Goal: Download file/media

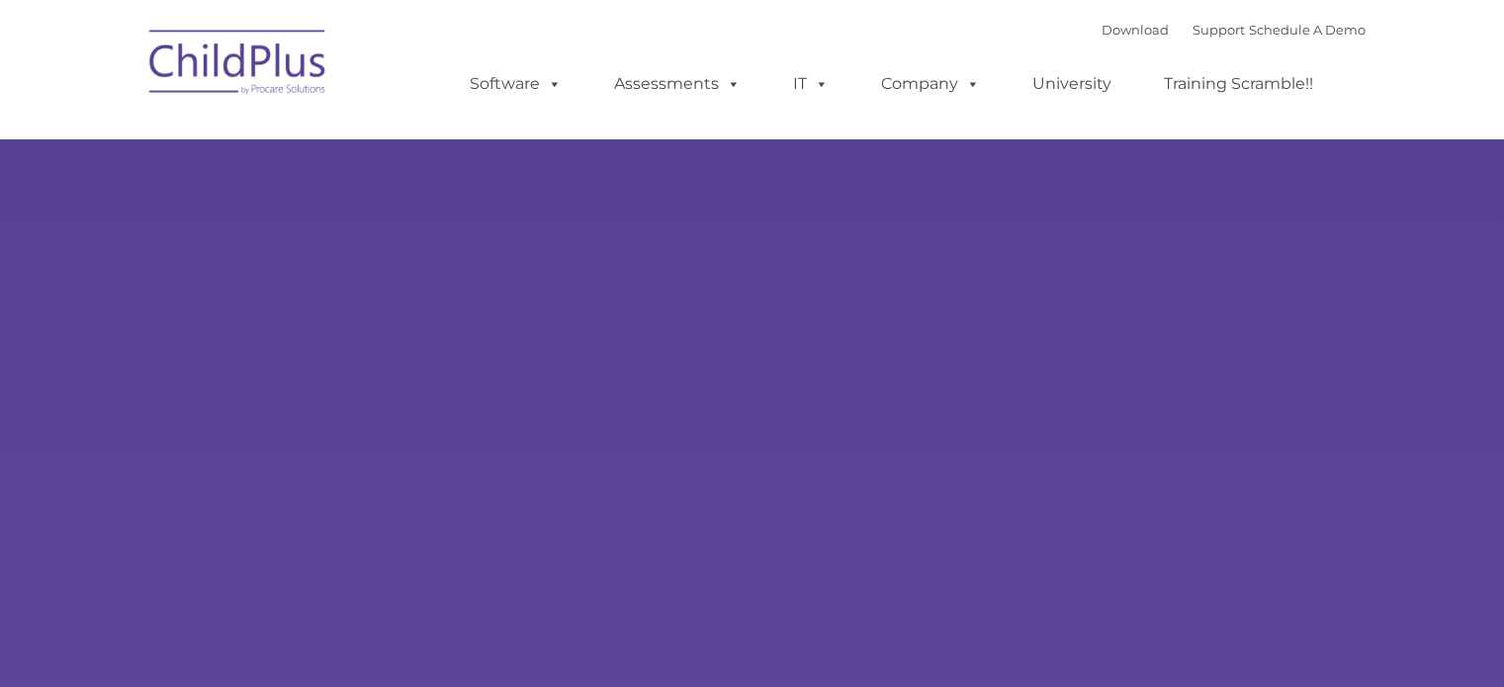
type input ""
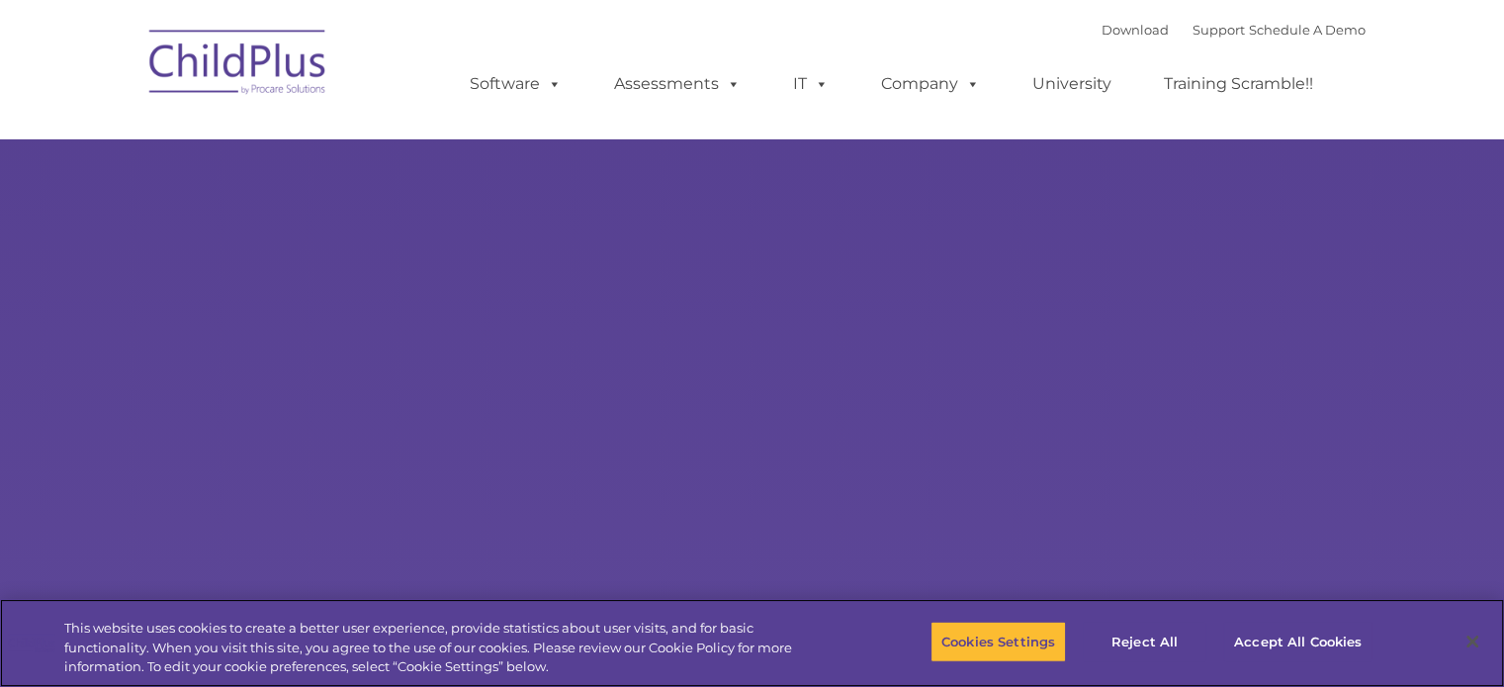
select select "MEDIUM"
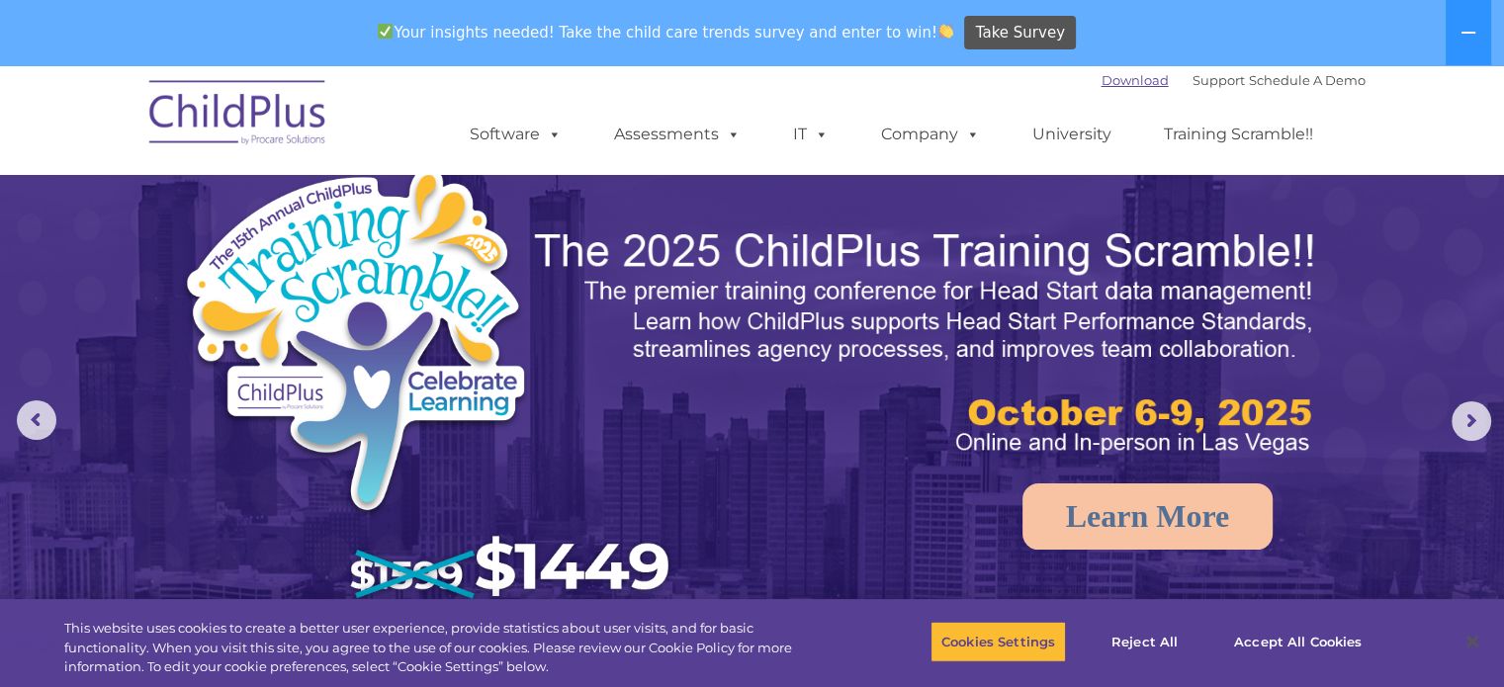
click at [1115, 78] on link "Download" at bounding box center [1134, 80] width 67 height 16
